Goal: Check status: Check status

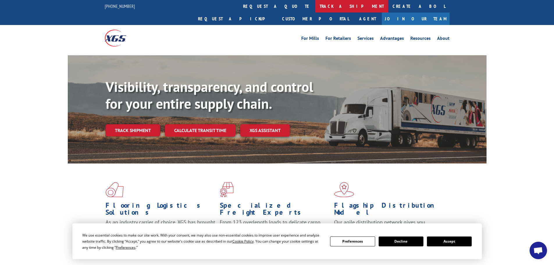
click at [315, 6] on link "track a shipment" at bounding box center [351, 6] width 73 height 13
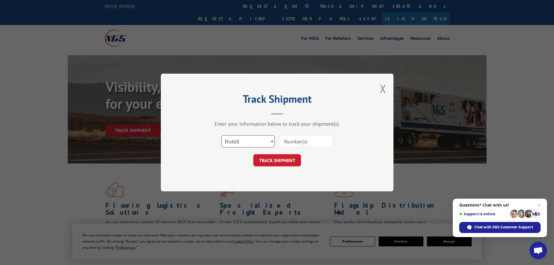
click at [238, 142] on select "Select category... Probill BOL PO" at bounding box center [247, 141] width 53 height 12
select select "bol"
click at [221, 135] on select "Select category... Probill BOL PO" at bounding box center [247, 141] width 53 height 12
click at [298, 140] on input at bounding box center [305, 141] width 53 height 12
paste input "6008802"
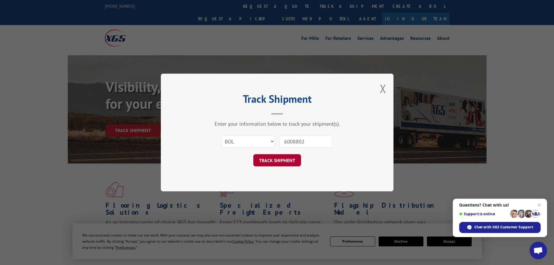
type input "6008802"
click at [280, 159] on button "TRACK SHIPMENT" at bounding box center [277, 160] width 48 height 12
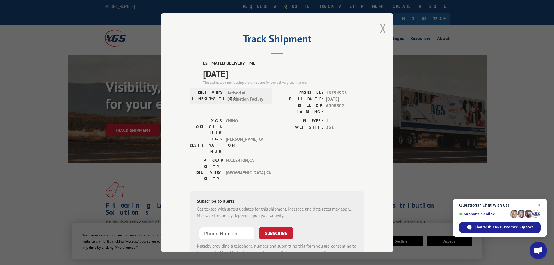
click at [380, 26] on button "Close modal" at bounding box center [383, 28] width 6 height 15
